Goal: Task Accomplishment & Management: Use online tool/utility

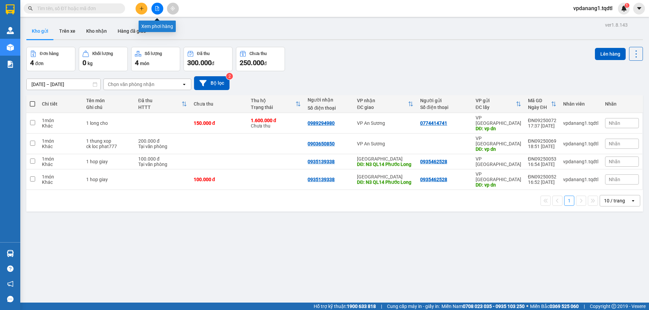
click at [156, 7] on icon "file-add" at bounding box center [157, 8] width 5 height 5
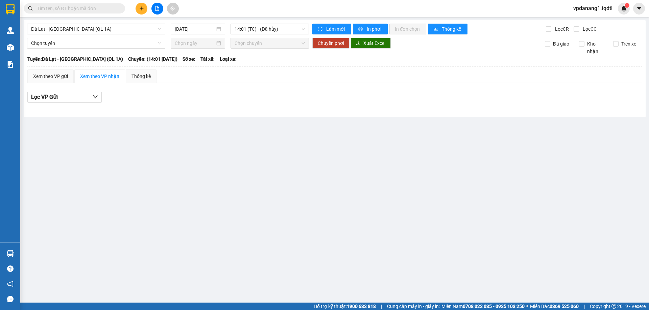
click at [109, 6] on input "text" at bounding box center [77, 8] width 80 height 7
click at [111, 30] on span "Đà Lạt - [GEOGRAPHIC_DATA] (QL 1A)" at bounding box center [96, 29] width 130 height 10
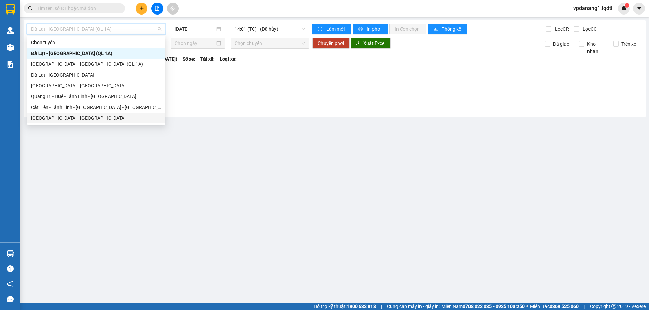
click at [112, 114] on div "[GEOGRAPHIC_DATA] - [GEOGRAPHIC_DATA]" at bounding box center [96, 118] width 138 height 11
type input "[DATE]"
